Goal: Information Seeking & Learning: Learn about a topic

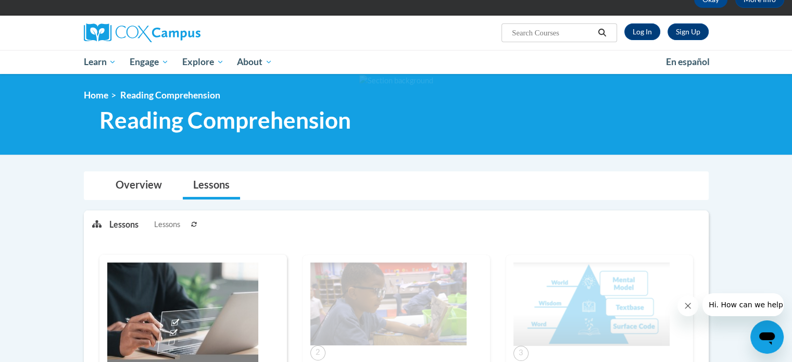
scroll to position [61, 0]
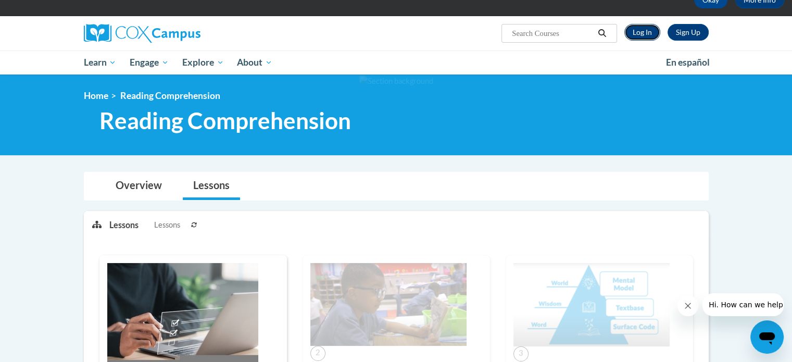
click at [642, 35] on link "Log In" at bounding box center [643, 32] width 36 height 17
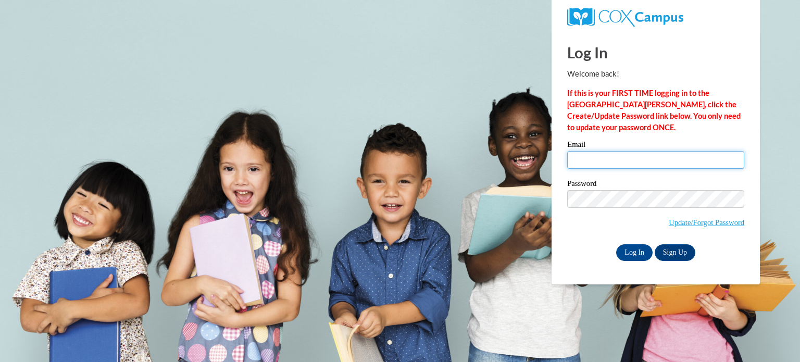
click at [602, 162] on input "Email" at bounding box center [655, 160] width 177 height 18
type input "[EMAIL_ADDRESS][DOMAIN_NAME]"
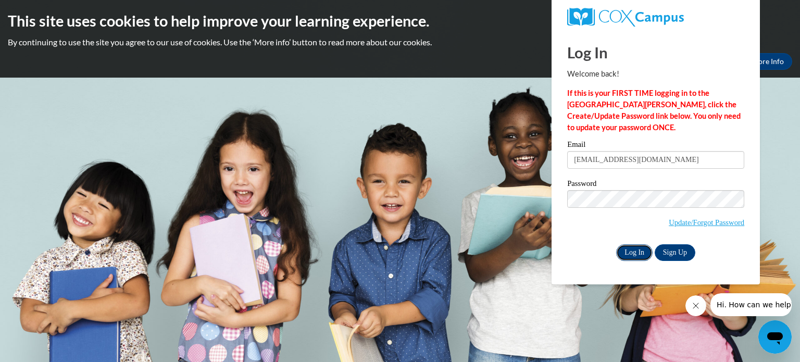
click at [636, 250] on input "Log In" at bounding box center [634, 252] width 36 height 17
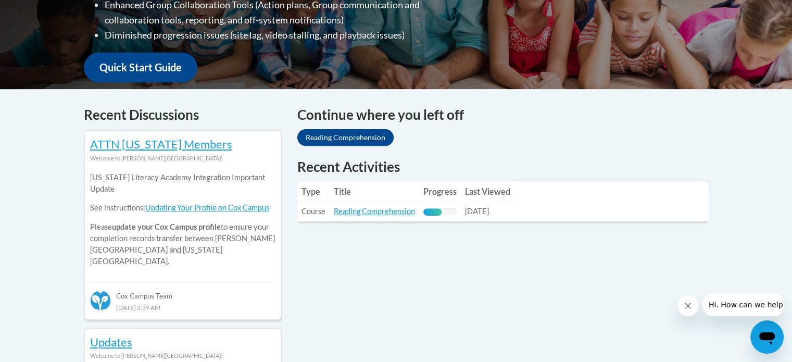
scroll to position [357, 0]
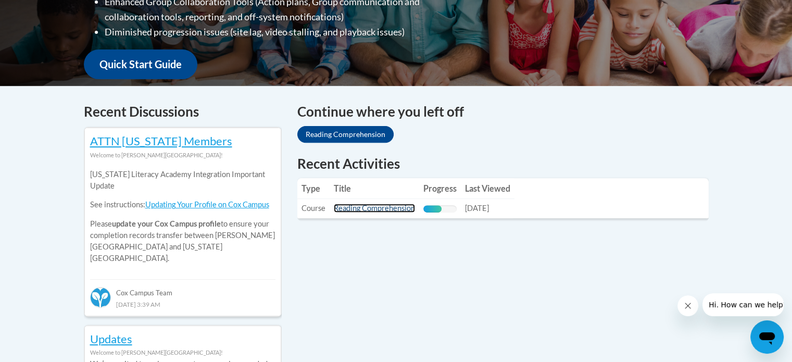
click at [371, 206] on link "Reading Comprehension" at bounding box center [374, 208] width 81 height 9
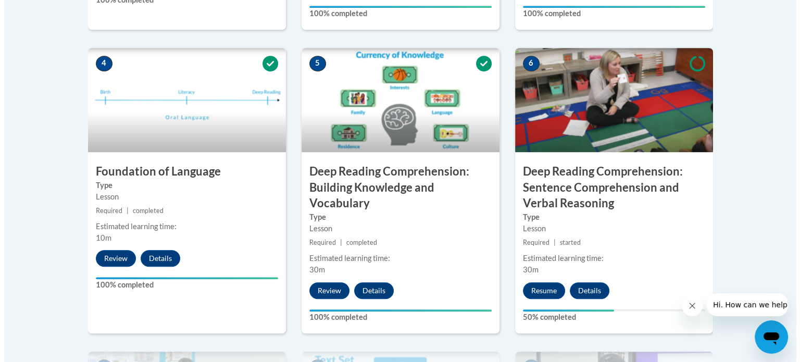
scroll to position [590, 0]
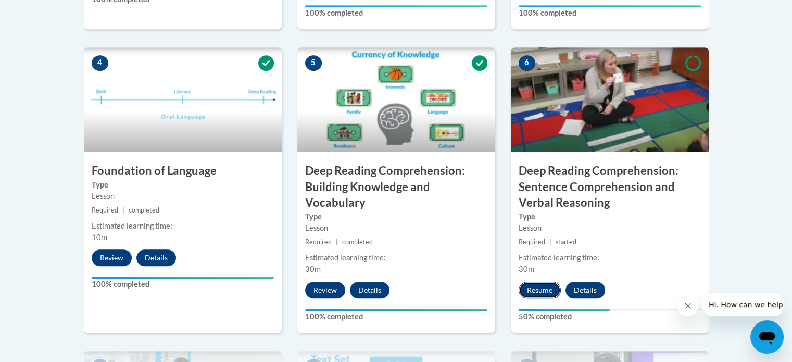
click at [537, 287] on button "Resume" at bounding box center [540, 290] width 42 height 17
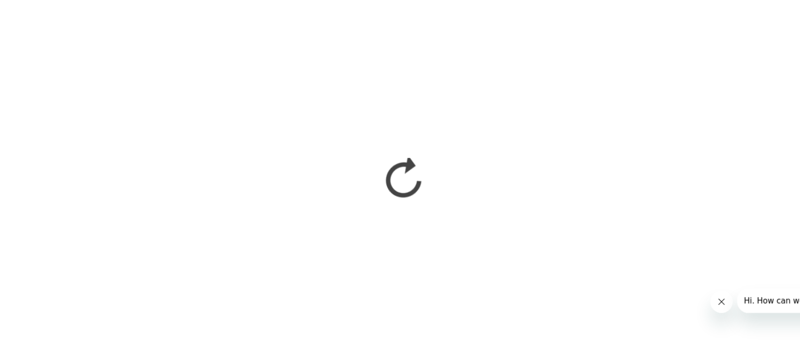
scroll to position [589, 0]
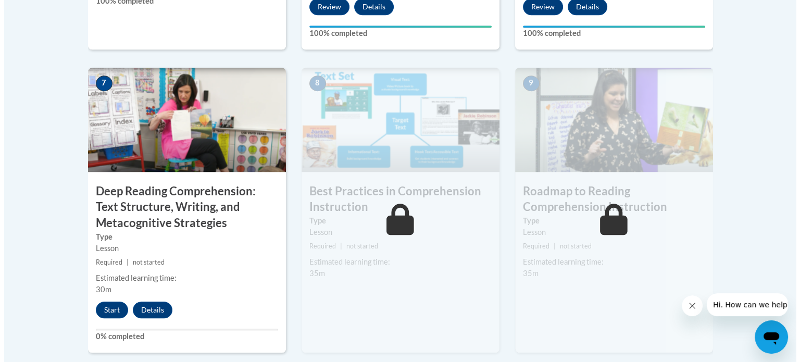
scroll to position [874, 0]
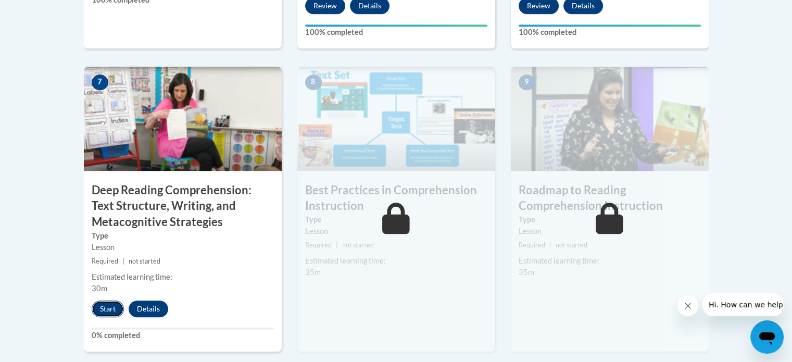
click at [108, 304] on button "Start" at bounding box center [108, 309] width 32 height 17
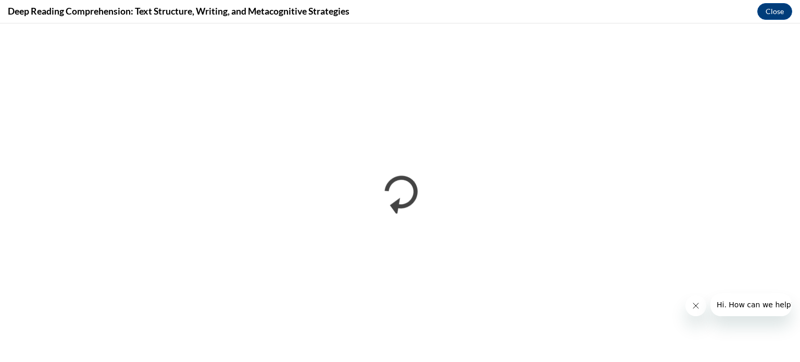
scroll to position [0, 0]
click at [564, 8] on div "Deep Reading Comprehension: Text Structure, Writing, and Metacognitive Strategi…" at bounding box center [400, 11] width 800 height 23
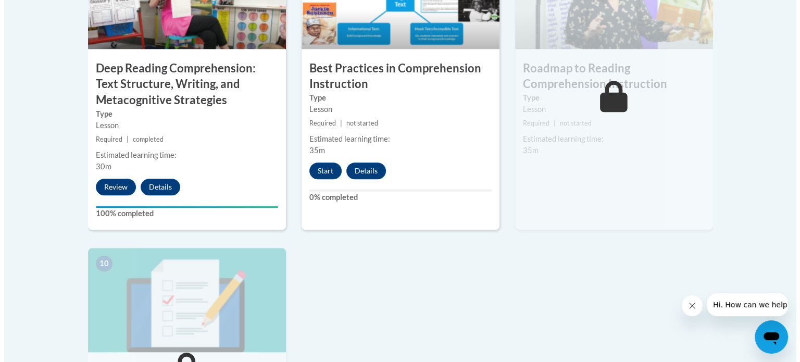
scroll to position [981, 0]
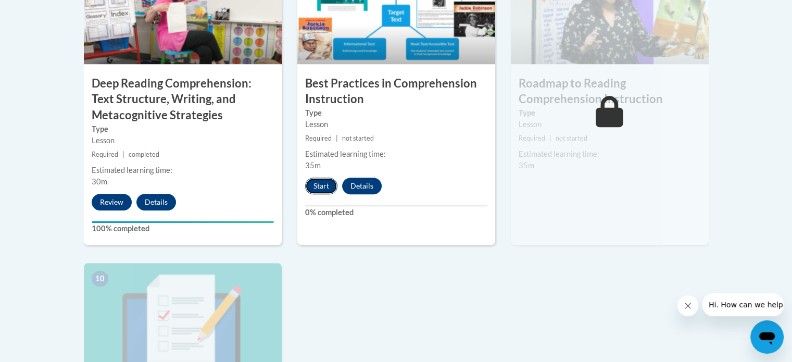
click at [324, 181] on button "Start" at bounding box center [321, 186] width 32 height 17
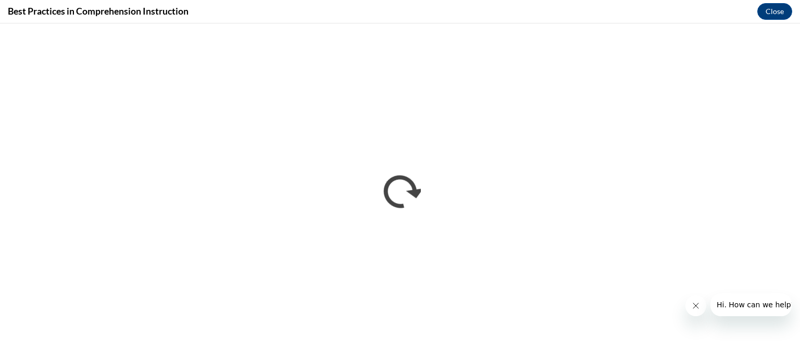
scroll to position [0, 0]
click at [682, 2] on div "Best Practices in Comprehension Instruction Close" at bounding box center [400, 11] width 800 height 23
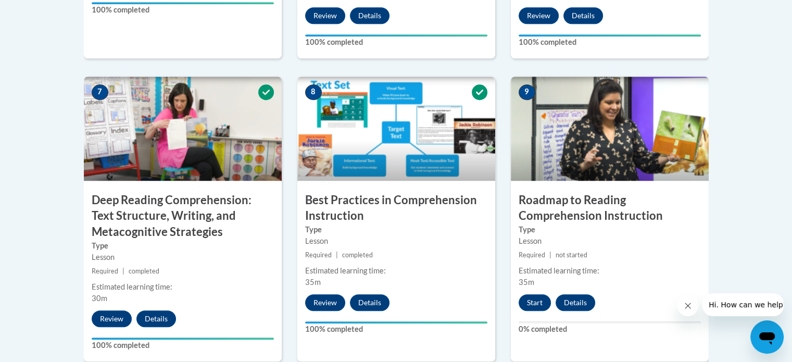
scroll to position [867, 0]
